Goal: Information Seeking & Learning: Find specific fact

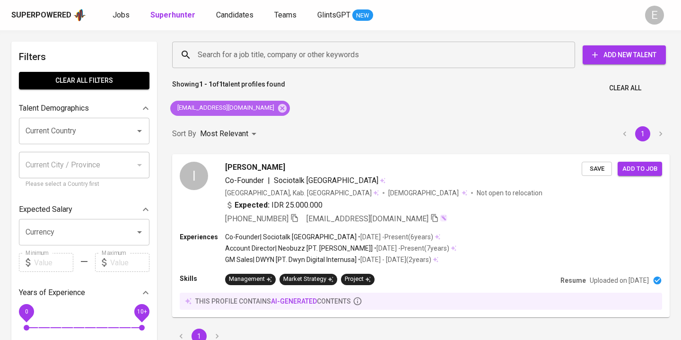
click at [278, 104] on icon at bounding box center [282, 108] width 9 height 9
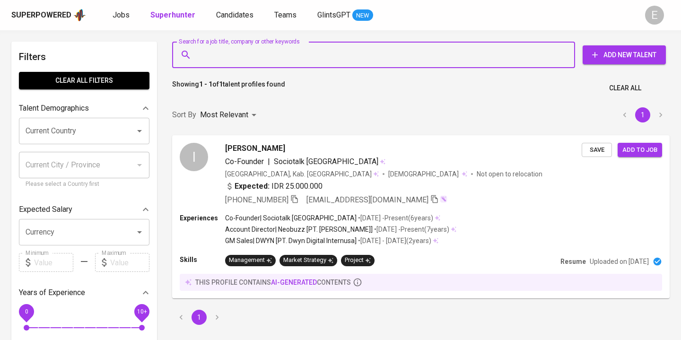
click at [229, 60] on input "Search for a job title, company or other keywords" at bounding box center [375, 55] width 361 height 18
paste input "[EMAIL_ADDRESS][DOMAIN_NAME]"
type input "[EMAIL_ADDRESS][DOMAIN_NAME]"
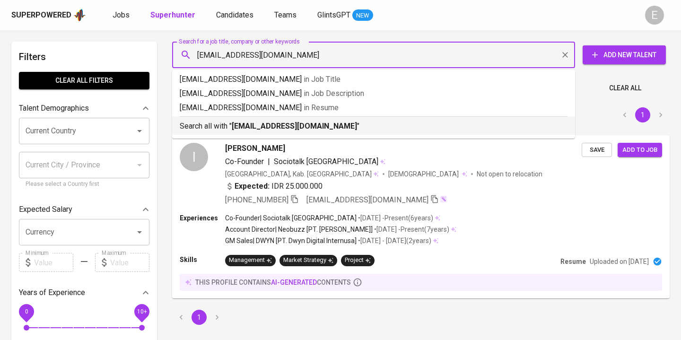
click at [263, 132] on li "Search all with " [EMAIL_ADDRESS][DOMAIN_NAME] "" at bounding box center [373, 125] width 403 height 18
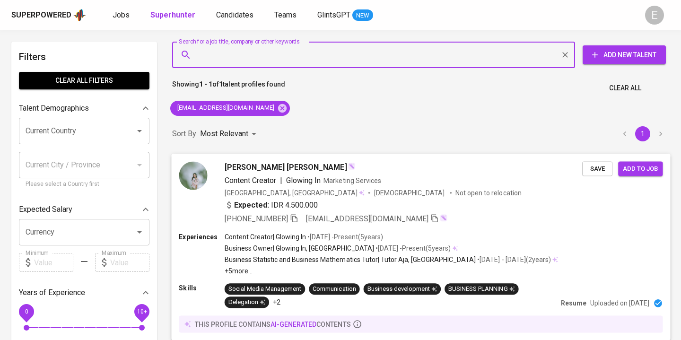
click at [298, 215] on icon "button" at bounding box center [294, 218] width 9 height 9
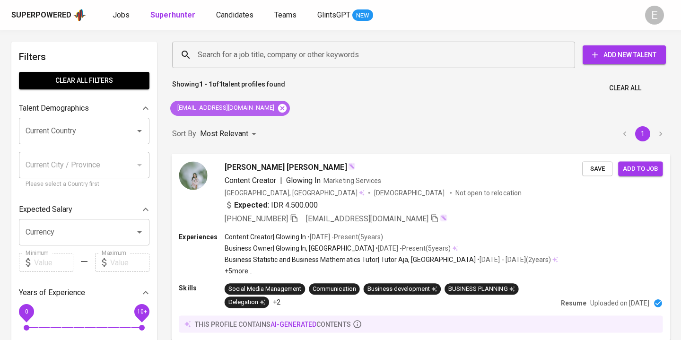
click at [278, 109] on icon at bounding box center [282, 108] width 9 height 9
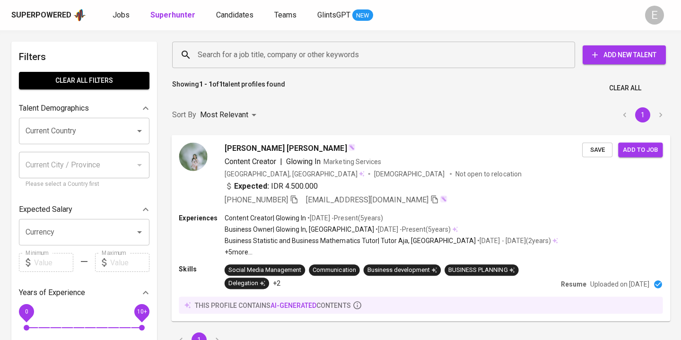
click at [225, 53] on input "Search for a job title, company or other keywords" at bounding box center [375, 55] width 361 height 18
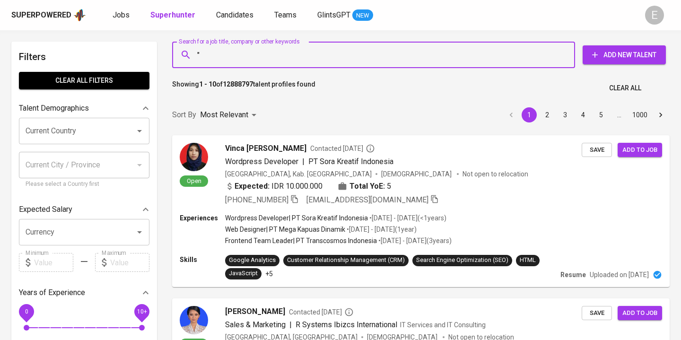
paste input "Greatness Morany"
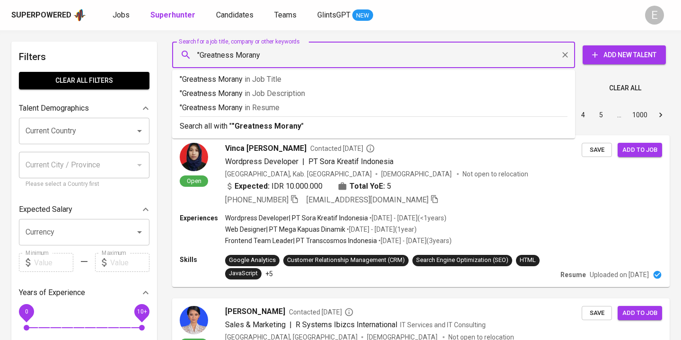
type input ""Greatness Morany""
click at [251, 121] on p "Search all with " "Greatness Morany" "" at bounding box center [374, 126] width 388 height 11
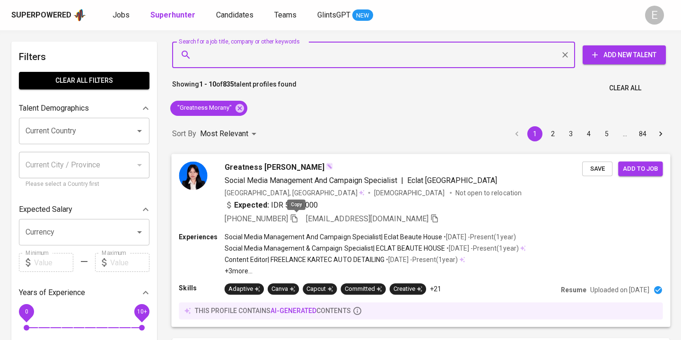
click at [296, 217] on icon "button" at bounding box center [294, 218] width 9 height 9
